Goal: Check status: Check status

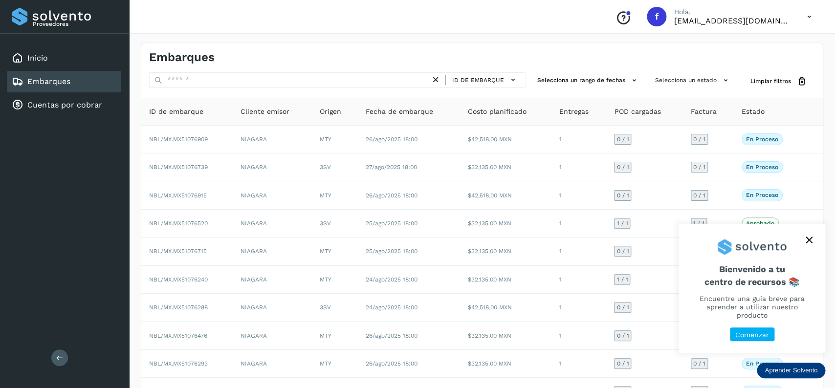
click at [95, 81] on div "Embarques" at bounding box center [64, 82] width 114 height 22
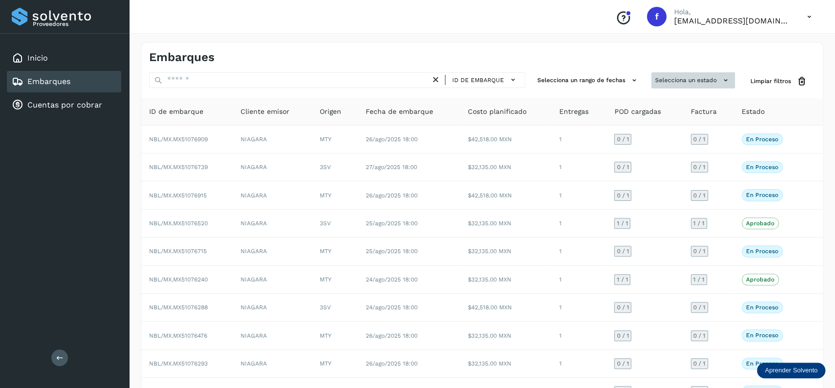
click at [714, 73] on button "Selecciona un estado" at bounding box center [693, 80] width 84 height 16
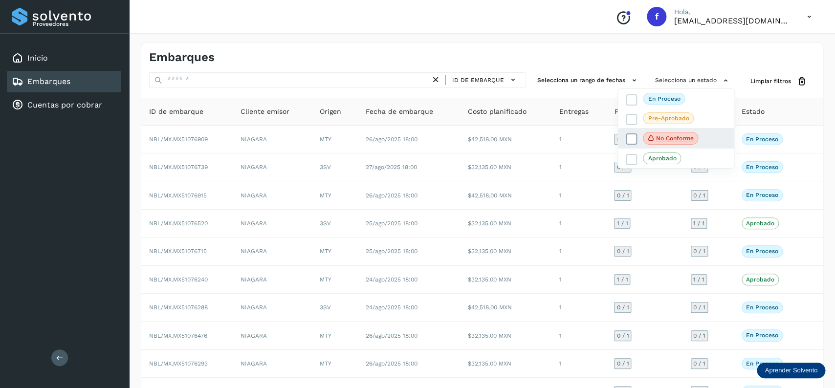
click at [632, 143] on icon at bounding box center [631, 139] width 10 height 10
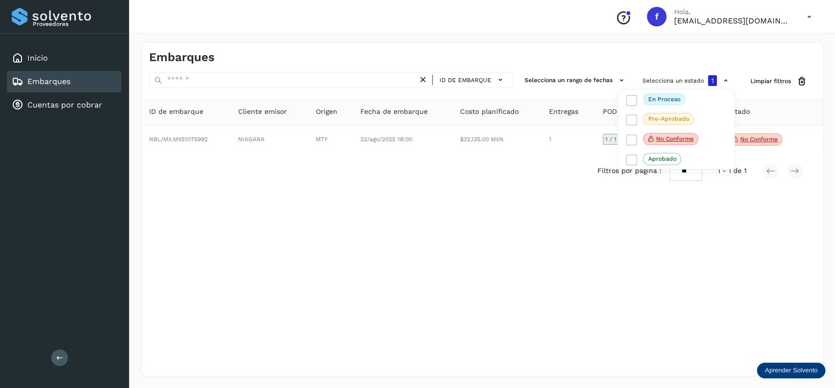
click at [494, 169] on div at bounding box center [417, 194] width 835 height 388
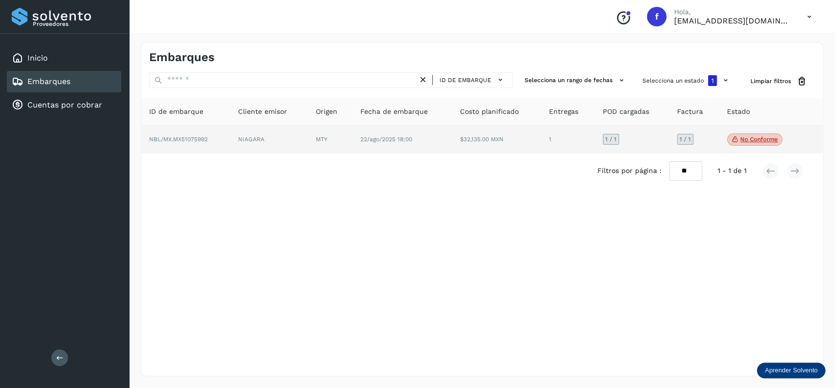
click at [356, 140] on td "22/ago/2025 18:00" at bounding box center [402, 140] width 100 height 28
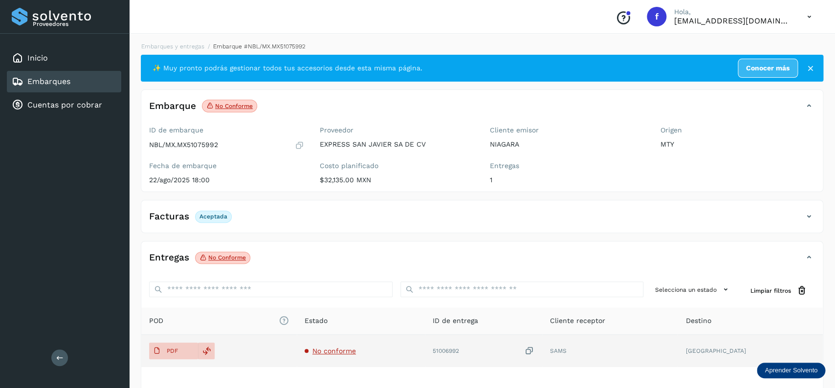
scroll to position [76, 0]
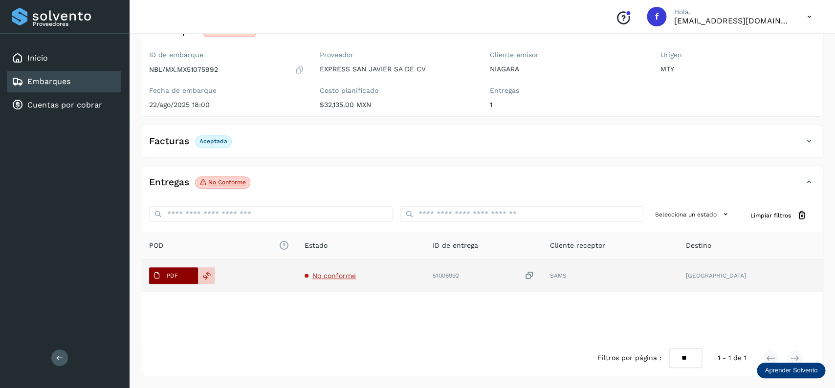
click at [178, 274] on p "PDF" at bounding box center [172, 275] width 11 height 7
click at [212, 272] on div at bounding box center [206, 275] width 17 height 17
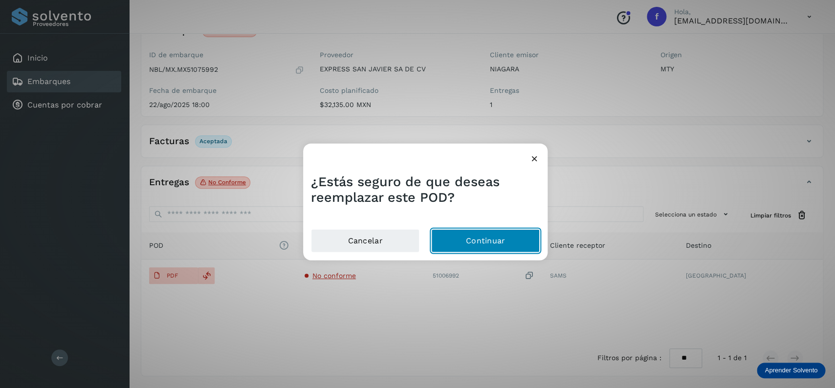
click at [522, 237] on button "Continuar" at bounding box center [485, 240] width 108 height 23
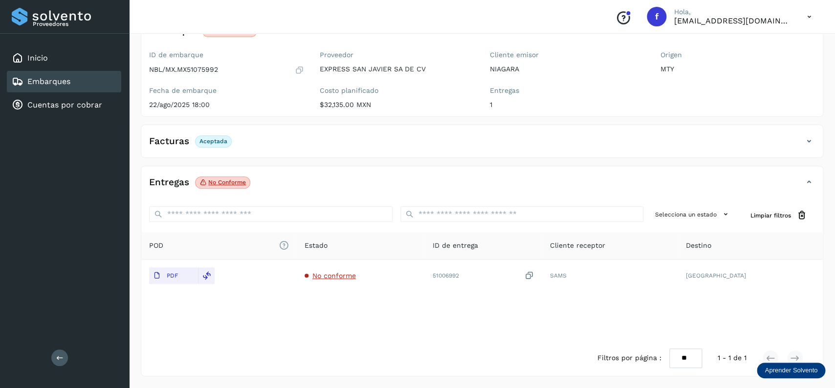
scroll to position [0, 0]
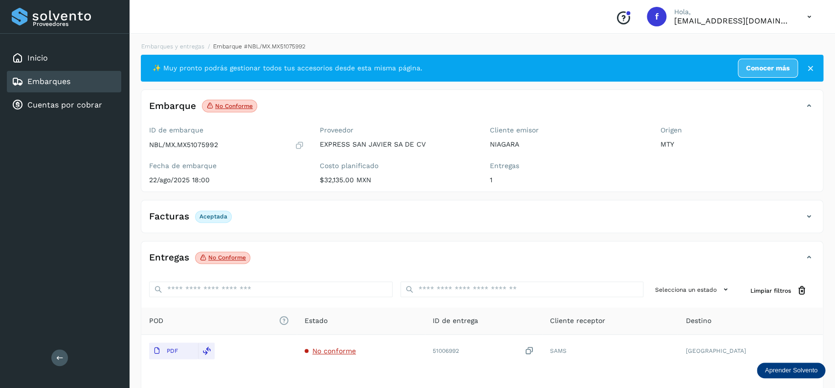
click at [48, 83] on link "Embarques" at bounding box center [48, 81] width 43 height 9
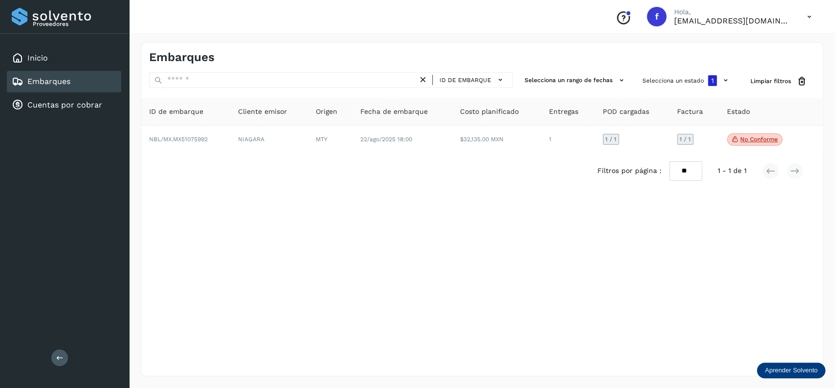
click at [425, 86] on div "ID de embarque" at bounding box center [465, 80] width 95 height 16
click at [654, 78] on button "Selecciona un estado 1" at bounding box center [686, 80] width 96 height 17
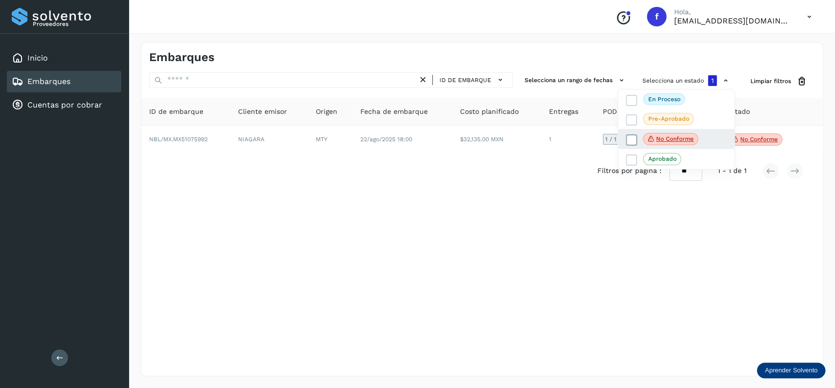
click at [629, 134] on label "No conforme" at bounding box center [662, 139] width 72 height 13
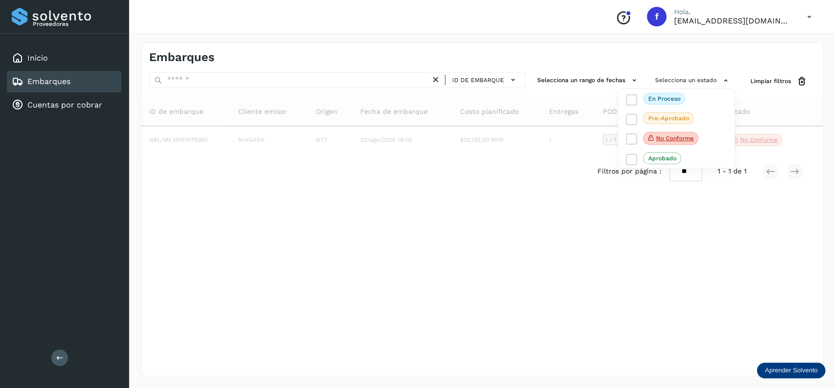
click at [439, 82] on div at bounding box center [417, 194] width 835 height 388
